Goal: Task Accomplishment & Management: Manage account settings

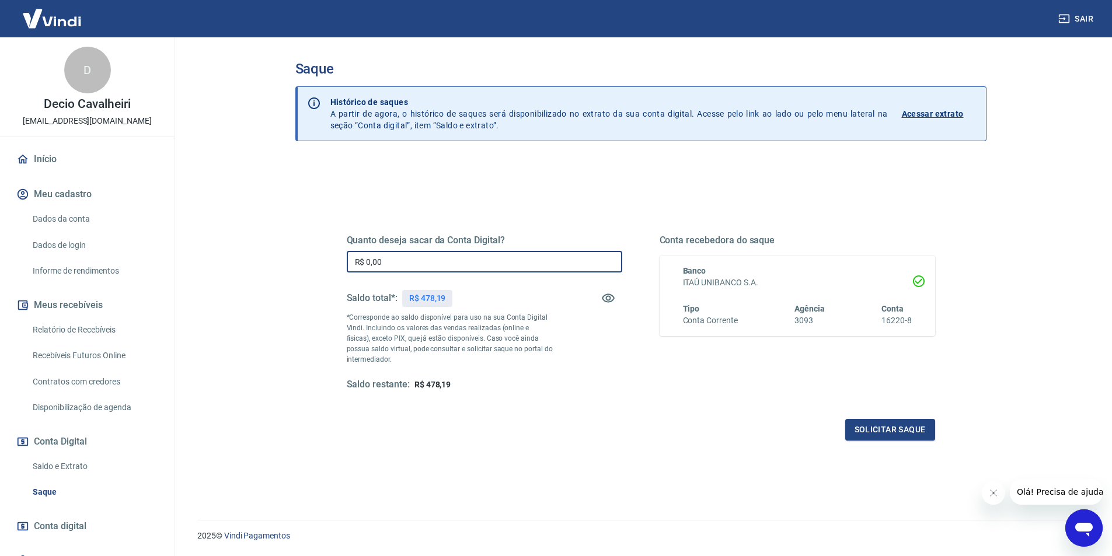
drag, startPoint x: 425, startPoint y: 255, endPoint x: 425, endPoint y: 247, distance: 7.6
click at [425, 255] on input "R$ 0,00" at bounding box center [484, 262] width 275 height 22
type input "R$ 478,19"
click at [913, 425] on button "Solicitar saque" at bounding box center [890, 430] width 90 height 22
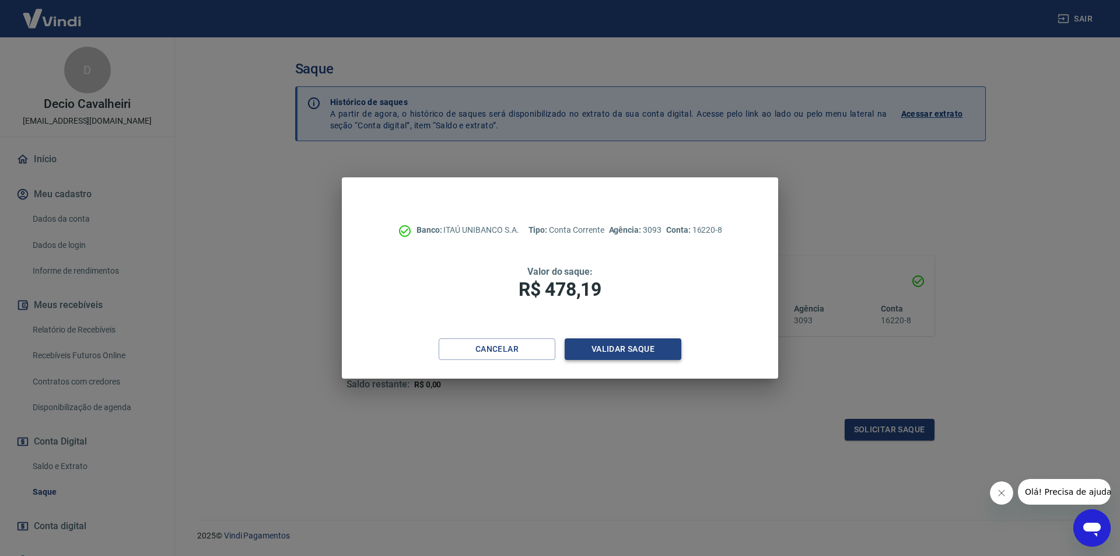
click at [620, 349] on button "Validar saque" at bounding box center [623, 349] width 117 height 22
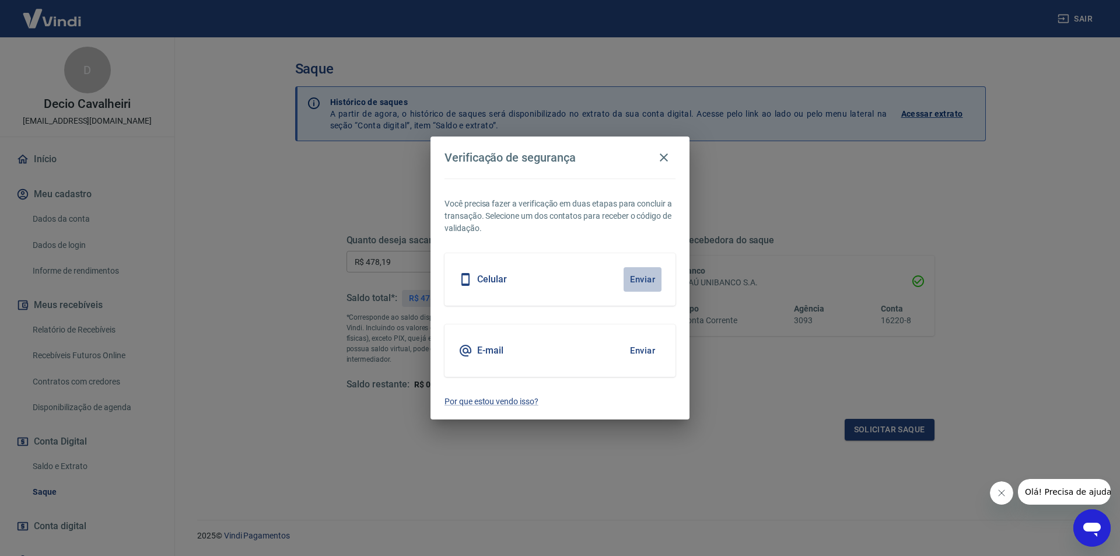
click at [644, 276] on button "Enviar" at bounding box center [643, 279] width 38 height 25
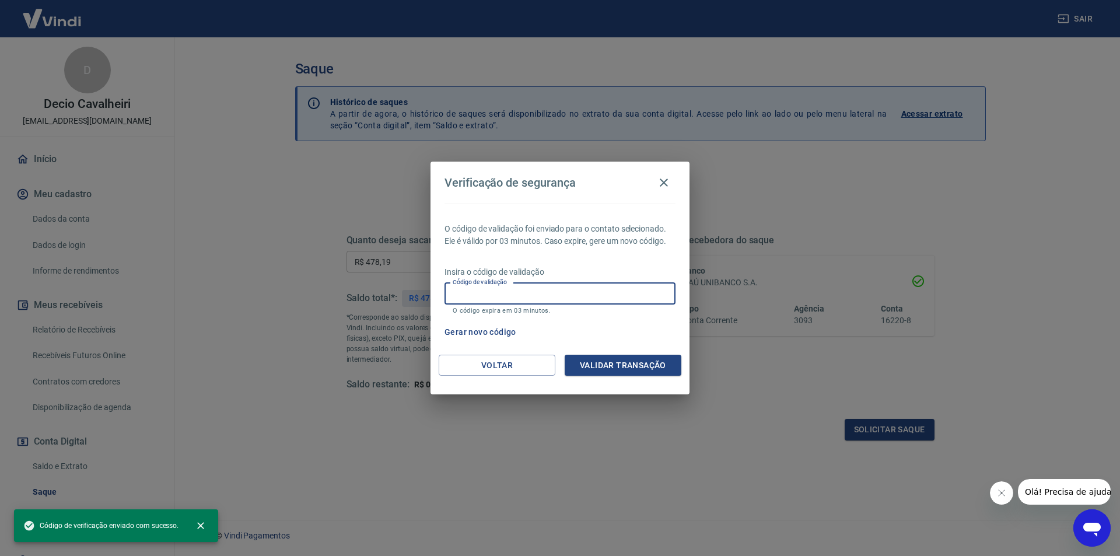
click at [559, 296] on input "Código de validação" at bounding box center [560, 294] width 231 height 22
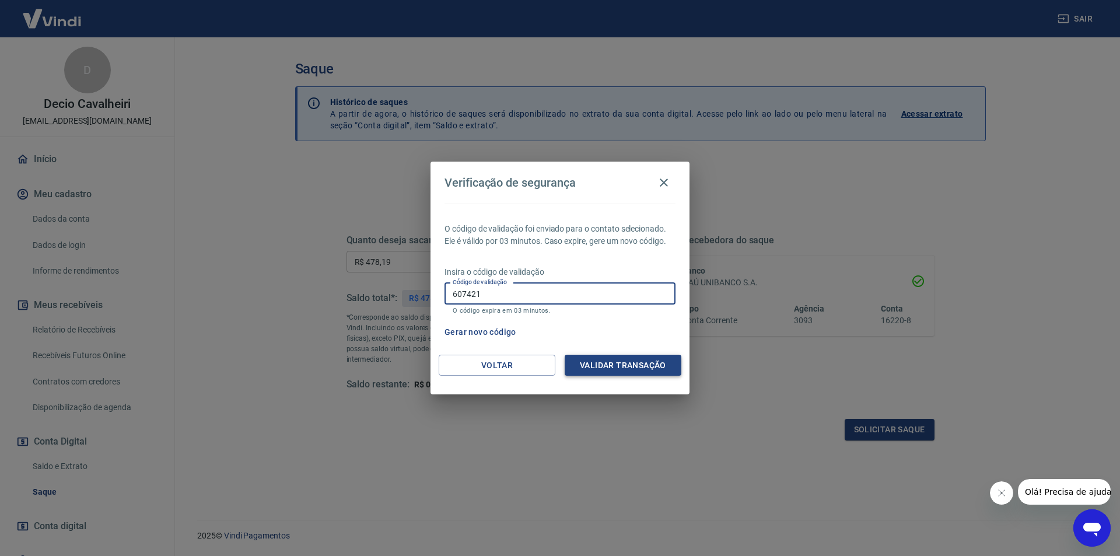
type input "607421"
click at [617, 361] on button "Validar transação" at bounding box center [623, 366] width 117 height 22
